Goal: Information Seeking & Learning: Learn about a topic

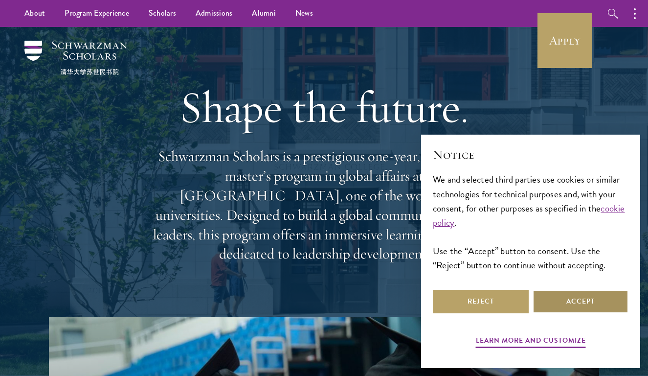
click at [595, 290] on button "Accept" at bounding box center [581, 301] width 96 height 23
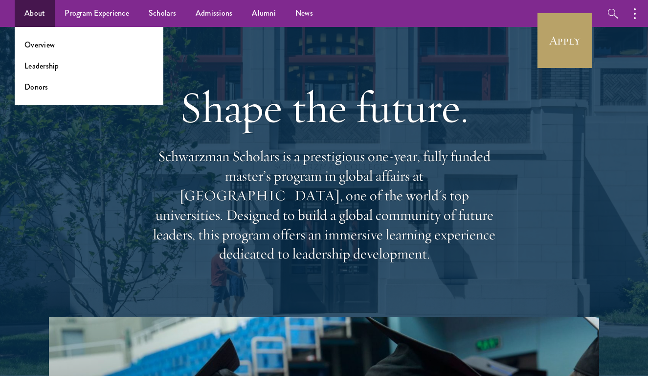
click at [45, 13] on link "About" at bounding box center [35, 13] width 40 height 27
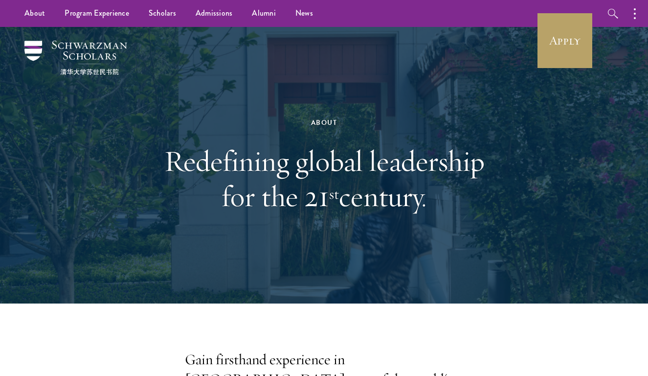
click at [0, 0] on link "Overview" at bounding box center [0, 0] width 0 height 0
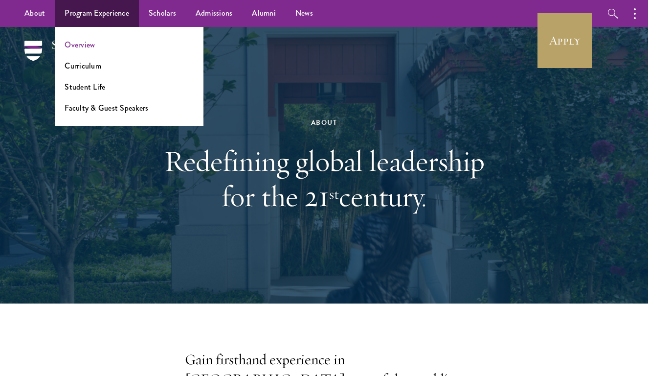
click at [79, 40] on link "Overview" at bounding box center [80, 44] width 30 height 11
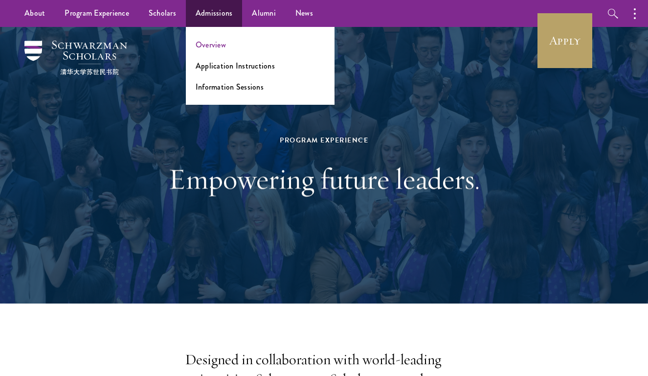
click at [199, 48] on link "Overview" at bounding box center [211, 44] width 30 height 11
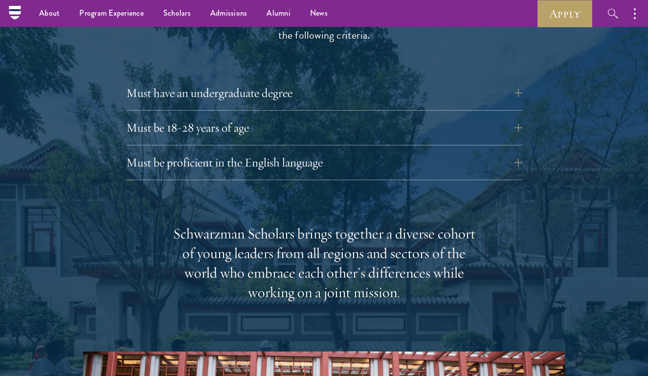
scroll to position [1346, 0]
click at [225, 82] on button "Must have an undergraduate degree" at bounding box center [332, 93] width 396 height 23
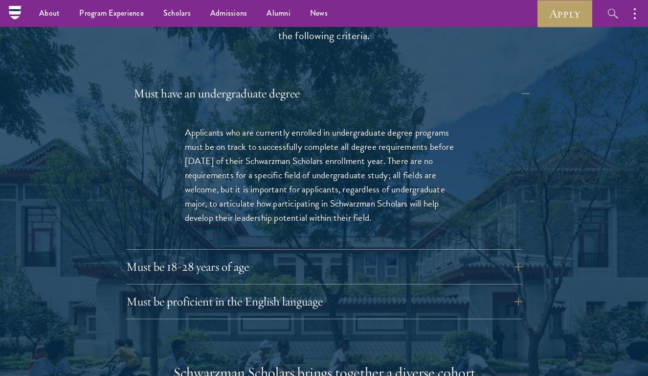
click at [225, 82] on button "Must have an undergraduate degree" at bounding box center [332, 93] width 396 height 23
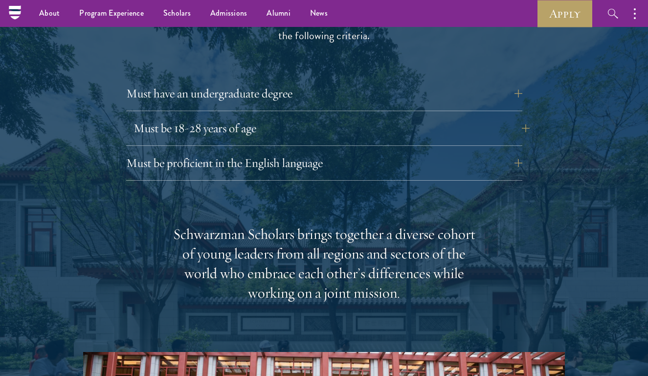
click at [229, 116] on button "Must be 18-28 years of age" at bounding box center [332, 127] width 396 height 23
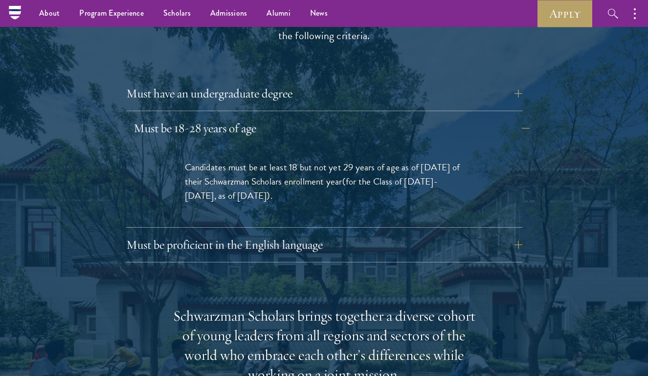
click at [229, 116] on button "Must be 18-28 years of age" at bounding box center [332, 127] width 396 height 23
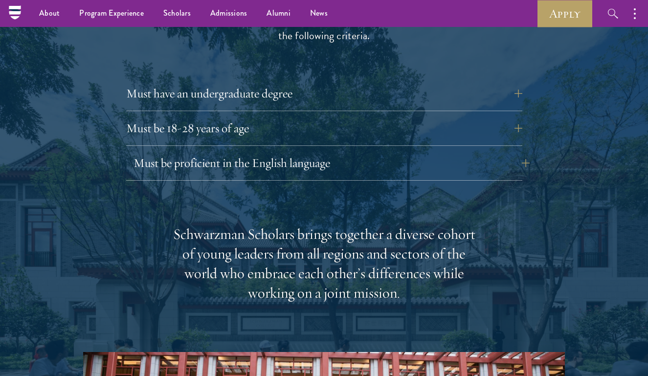
click at [235, 151] on button "Must be proficient in the English language" at bounding box center [332, 162] width 396 height 23
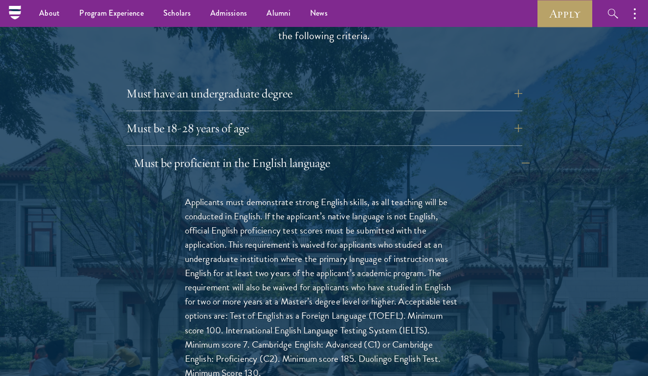
click at [235, 151] on button "Must be proficient in the English language" at bounding box center [332, 162] width 396 height 23
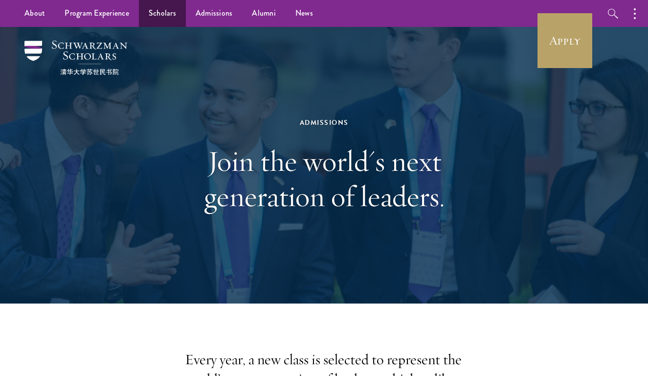
scroll to position [0, 0]
click at [175, 22] on link "Scholars" at bounding box center [162, 13] width 47 height 27
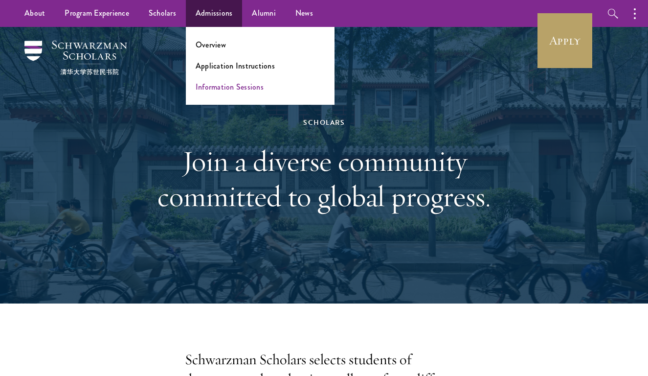
click at [249, 84] on link "Information Sessions" at bounding box center [230, 86] width 68 height 11
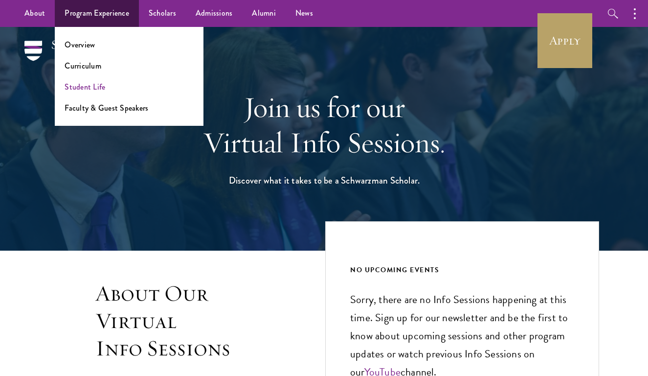
click at [89, 84] on link "Student Life" at bounding box center [85, 86] width 41 height 11
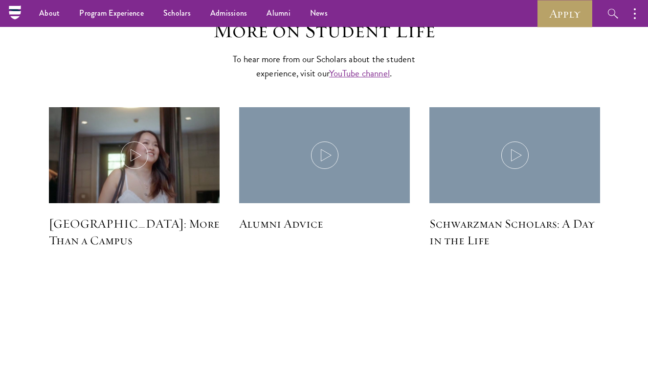
scroll to position [2795, 0]
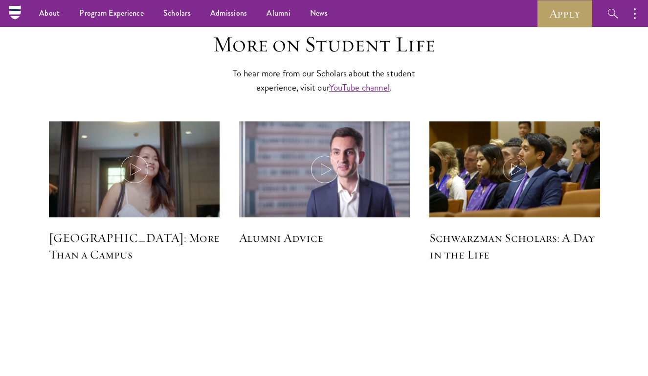
click at [533, 120] on img at bounding box center [514, 170] width 181 height 104
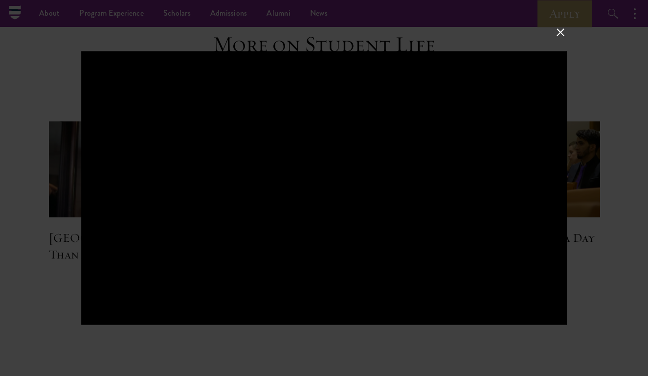
click at [561, 26] on button at bounding box center [560, 32] width 13 height 13
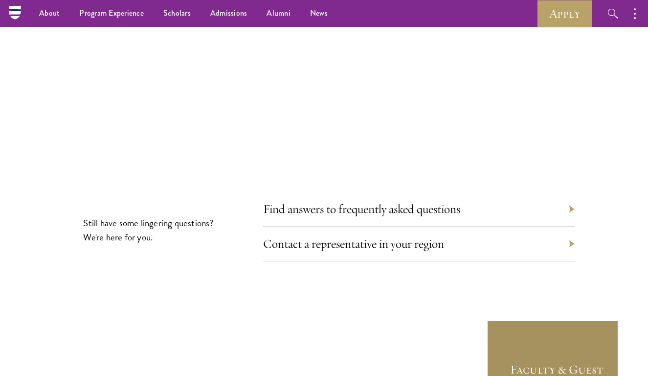
scroll to position [3044, 0]
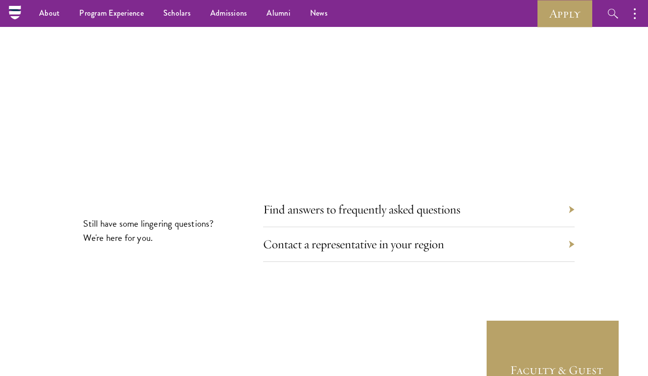
click at [493, 227] on div "Contact a representative in your region" at bounding box center [418, 244] width 311 height 35
click at [479, 192] on div "Find answers to frequently asked questions" at bounding box center [418, 209] width 311 height 35
click at [472, 192] on div "Find answers to frequently asked questions" at bounding box center [418, 209] width 311 height 35
click at [466, 192] on div "Find answers to frequently asked questions" at bounding box center [418, 209] width 311 height 35
click at [566, 192] on div "Find answers to frequently asked questions" at bounding box center [418, 209] width 311 height 35
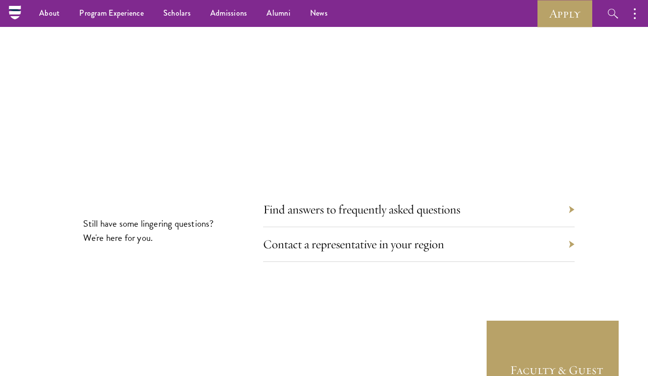
click at [570, 192] on div "Find answers to frequently asked questions" at bounding box center [418, 209] width 311 height 35
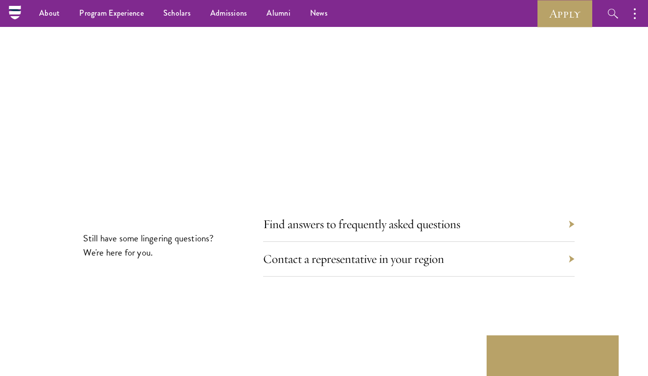
scroll to position [3026, 0]
